Goal: Navigation & Orientation: Find specific page/section

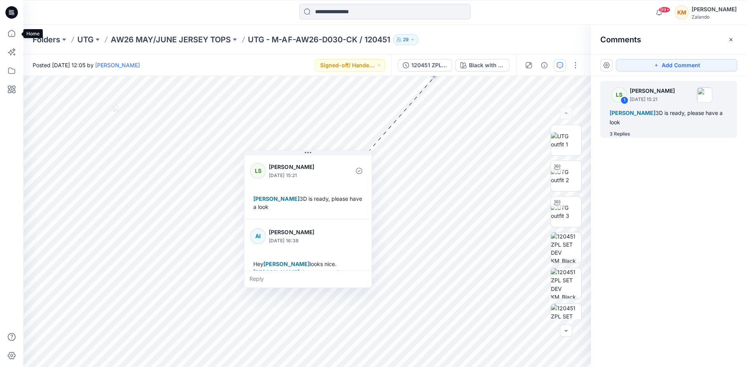
click at [11, 33] on icon at bounding box center [11, 33] width 17 height 17
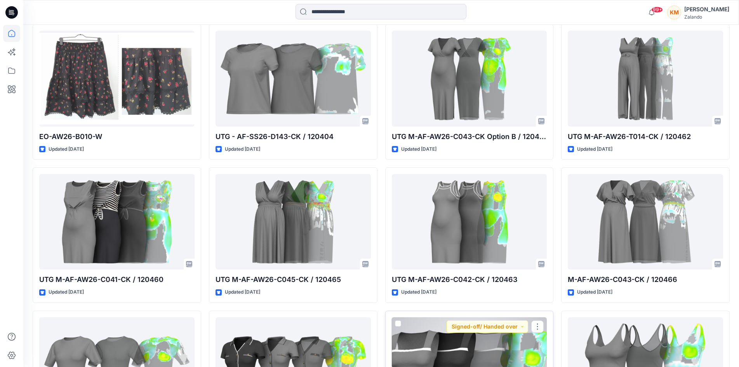
scroll to position [186, 0]
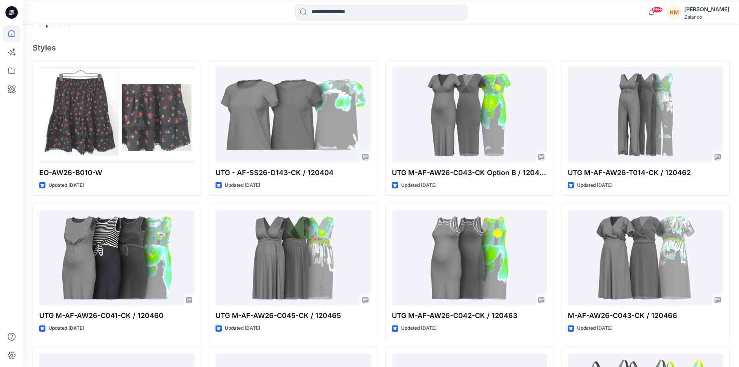
click at [368, 12] on input at bounding box center [381, 12] width 171 height 16
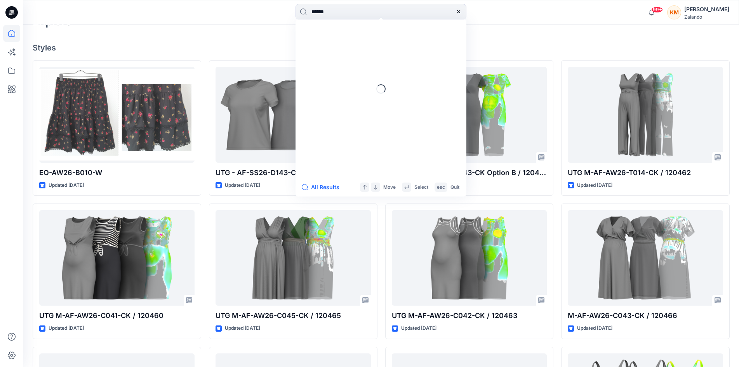
type input "******"
click at [362, 41] on span "UTG - EO-SS26-D134-CK /" at bounding box center [345, 42] width 69 height 7
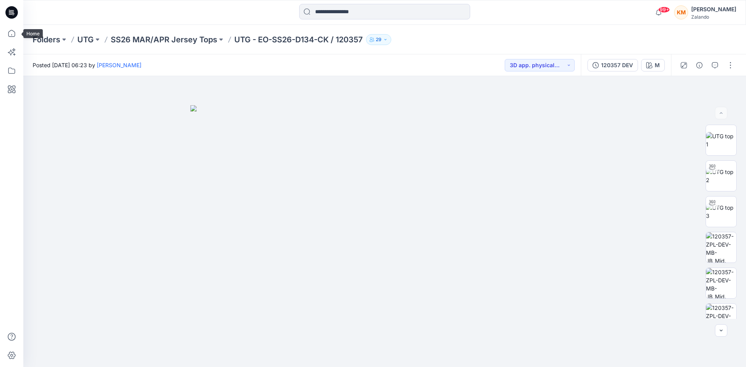
click at [13, 31] on icon at bounding box center [11, 33] width 17 height 17
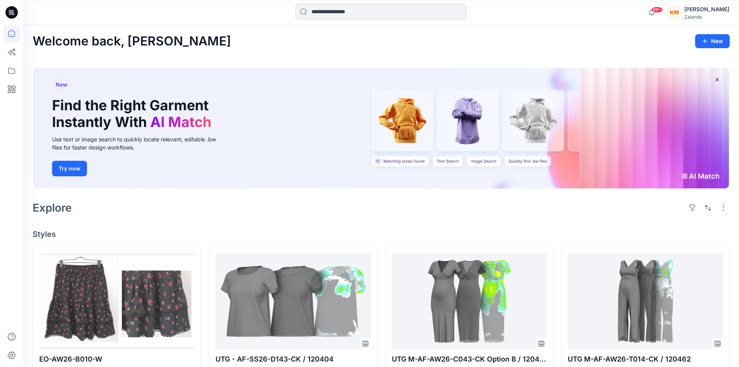
click at [362, 12] on input at bounding box center [381, 12] width 171 height 16
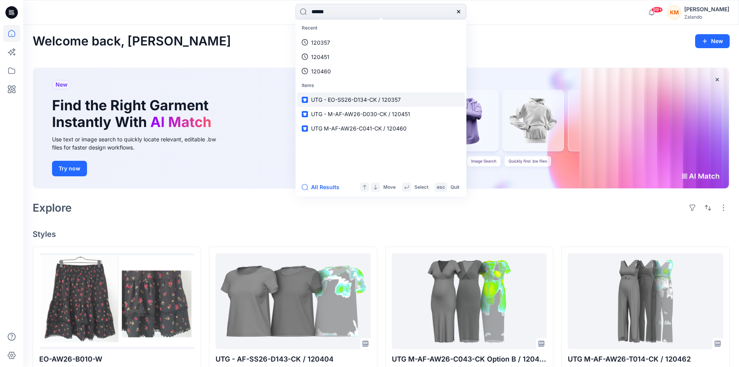
type input "******"
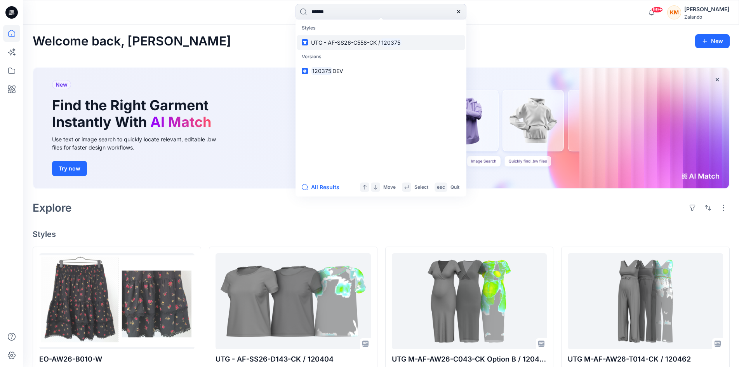
click at [367, 44] on span "UTG - AF-SS26-C558-CK /" at bounding box center [345, 42] width 69 height 7
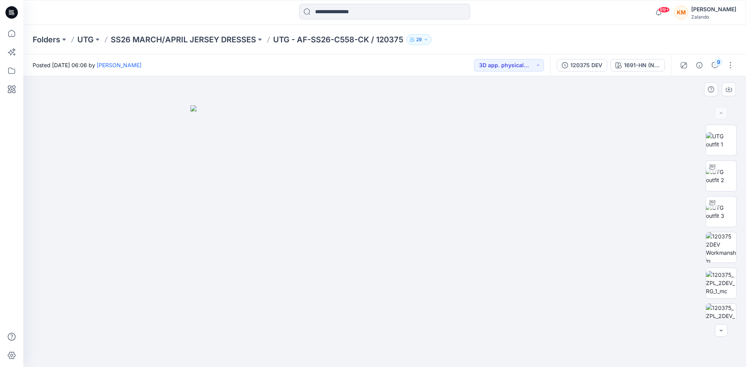
click at [412, 199] on img at bounding box center [384, 236] width 388 height 262
click at [589, 64] on div "120375 DEV" at bounding box center [586, 65] width 32 height 9
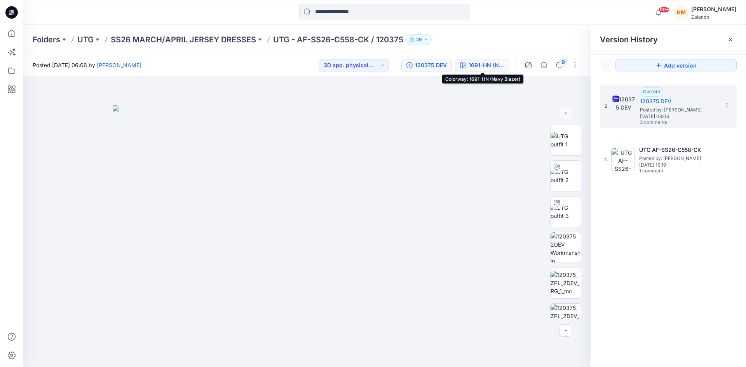
click at [482, 62] on div "1691-HN (Navy Blazer)" at bounding box center [486, 65] width 36 height 9
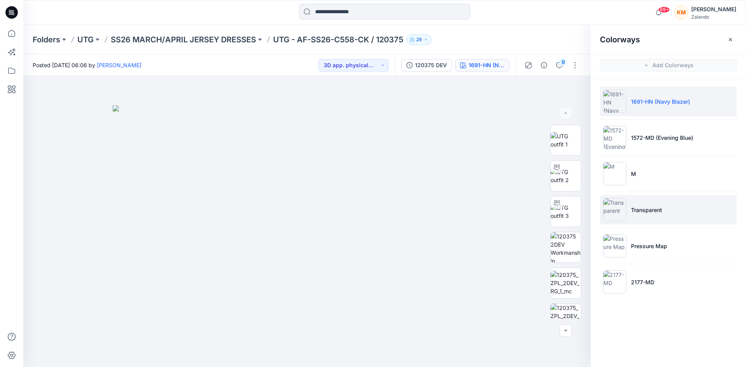
click at [633, 208] on p "Transparent" at bounding box center [646, 210] width 31 height 8
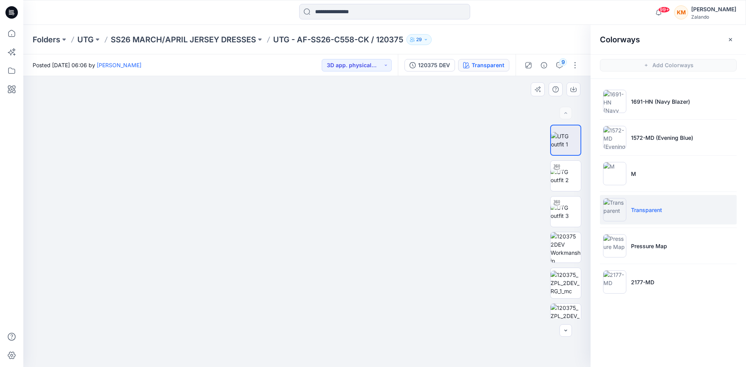
drag, startPoint x: 298, startPoint y: 168, endPoint x: 306, endPoint y: 229, distance: 61.8
click at [306, 229] on img at bounding box center [311, 181] width 576 height 372
click at [563, 175] on img at bounding box center [565, 176] width 30 height 16
click at [452, 200] on img at bounding box center [306, 193] width 405 height 348
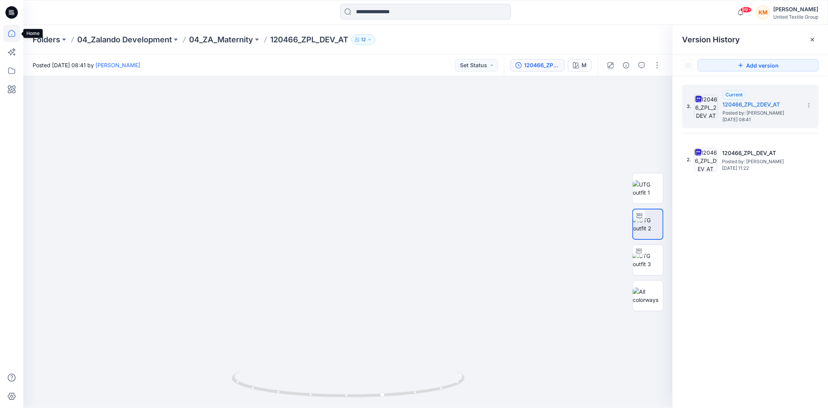
click at [13, 34] on icon at bounding box center [11, 33] width 17 height 17
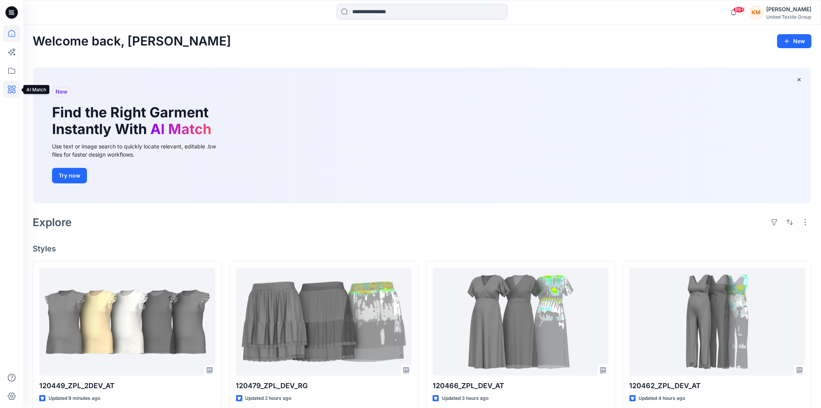
click at [10, 88] on icon at bounding box center [11, 89] width 17 height 17
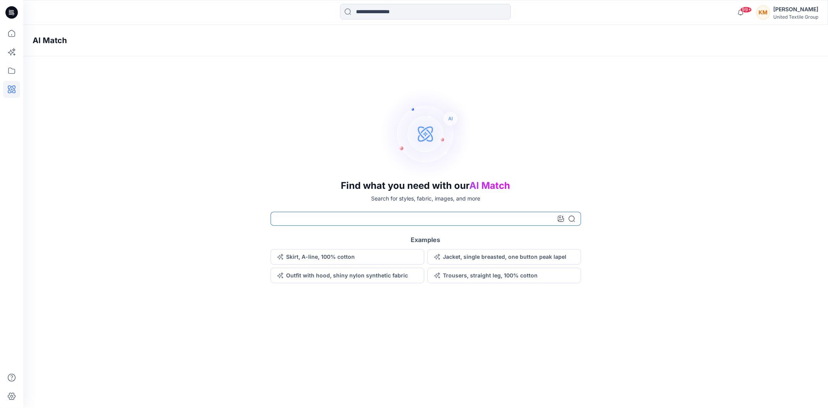
click at [341, 217] on input at bounding box center [426, 219] width 311 height 14
type input "**********"
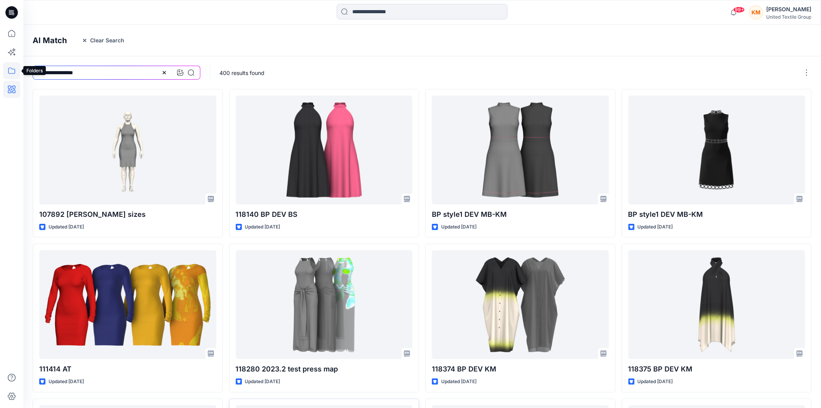
click at [7, 67] on icon at bounding box center [11, 70] width 17 height 17
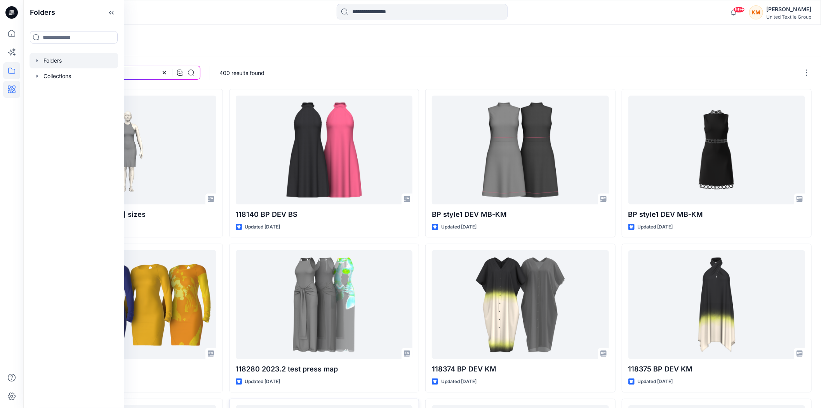
click at [46, 58] on div at bounding box center [74, 61] width 89 height 16
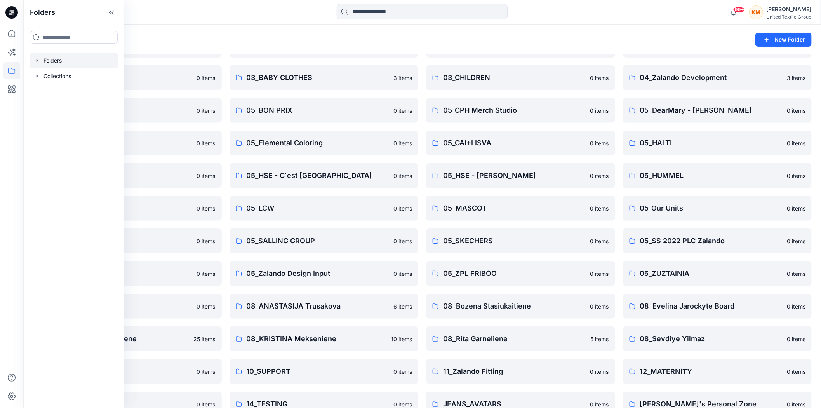
scroll to position [136, 0]
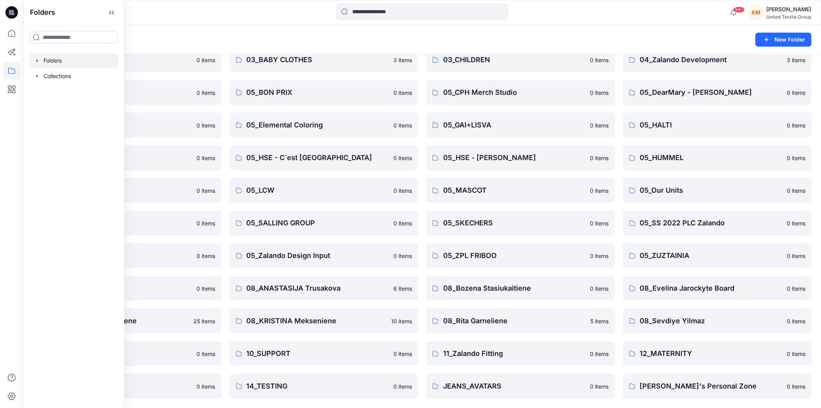
click at [297, 34] on div "Folders" at bounding box center [392, 39] width 718 height 11
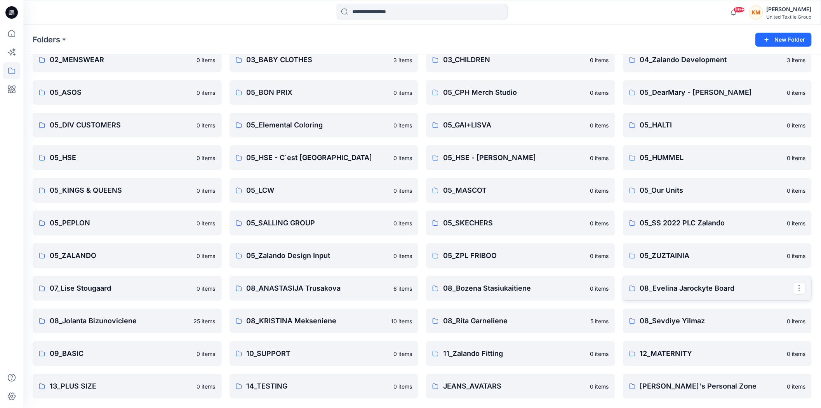
click at [686, 288] on p "08_Evelina Jarockyte Board" at bounding box center [716, 288] width 153 height 11
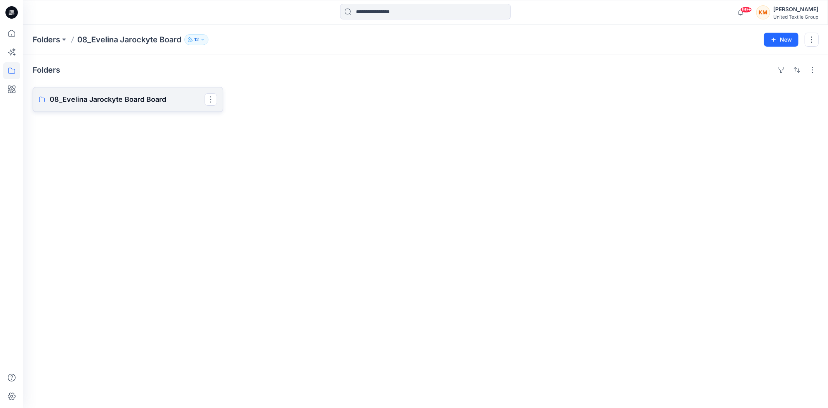
click at [149, 99] on p "08_Evelina Jarockyte Board Board" at bounding box center [127, 99] width 155 height 11
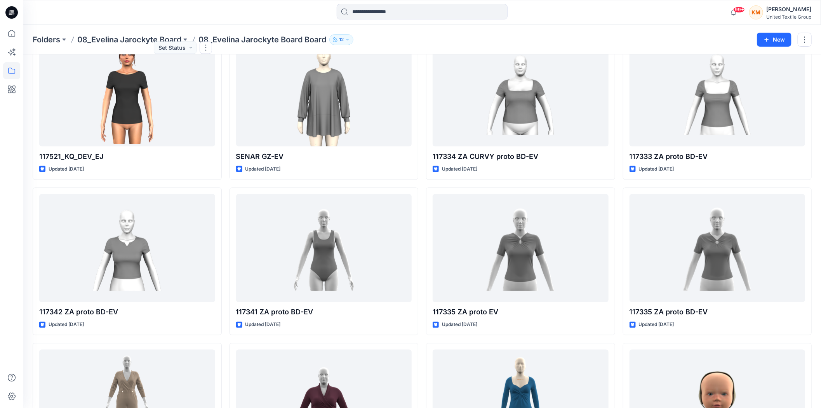
scroll to position [505, 0]
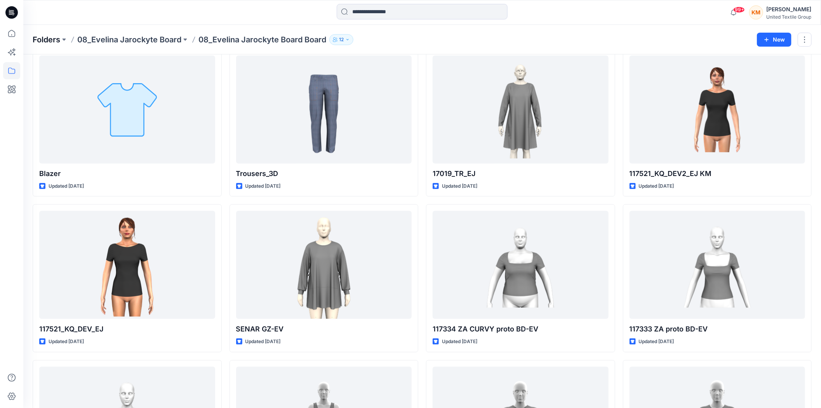
click at [49, 37] on p "Folders" at bounding box center [47, 39] width 28 height 11
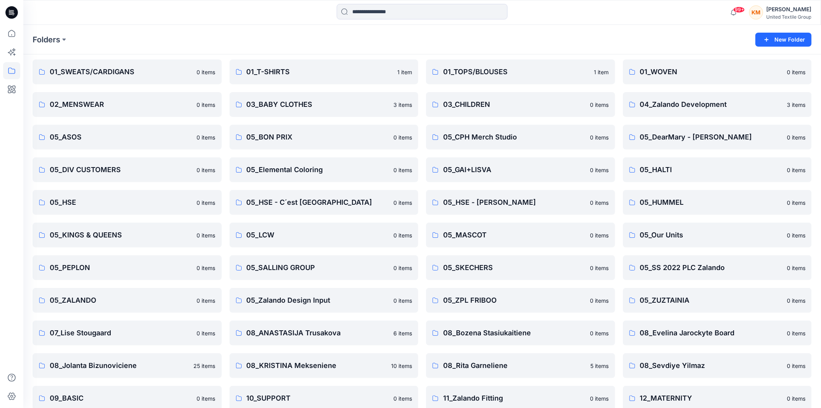
scroll to position [49, 0]
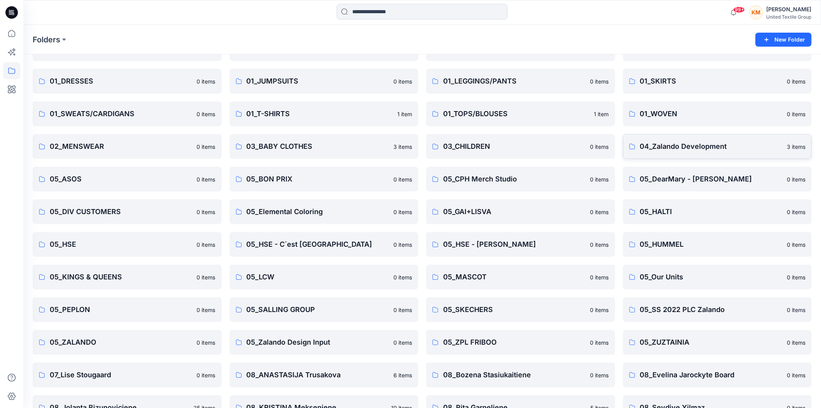
click at [677, 145] on p "04_Zalando Development" at bounding box center [711, 146] width 143 height 11
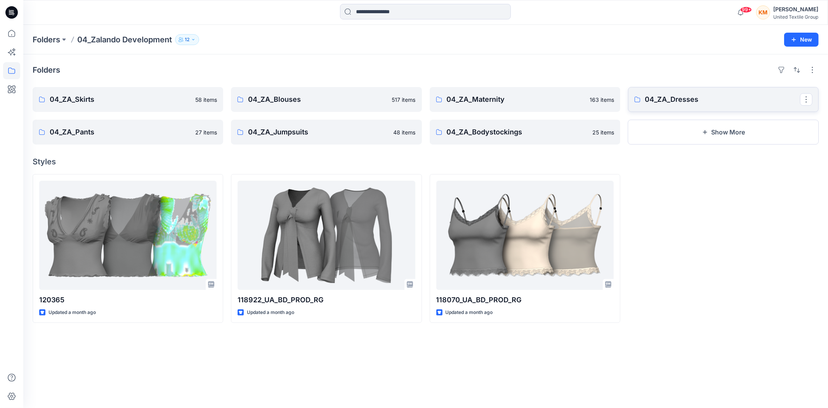
click at [697, 97] on p "04_ZA_Dresses" at bounding box center [722, 99] width 155 height 11
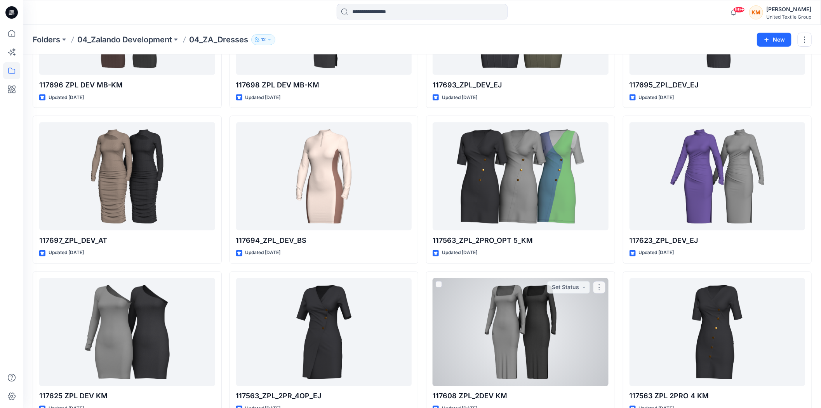
scroll to position [8110, 0]
